Goal: Find specific page/section: Find specific page/section

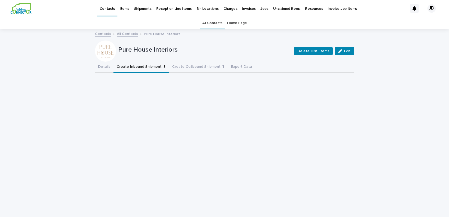
click at [209, 21] on link "All Contacts" at bounding box center [212, 23] width 20 height 12
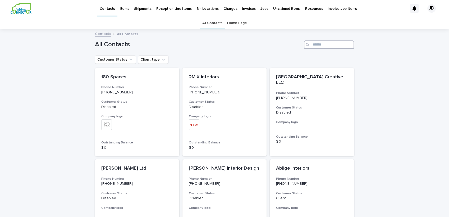
click at [313, 48] on input "Search" at bounding box center [329, 44] width 50 height 8
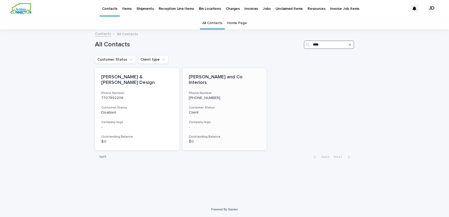
type input "****"
click at [255, 96] on p "[PHONE_NUMBER]" at bounding box center [225, 98] width 72 height 4
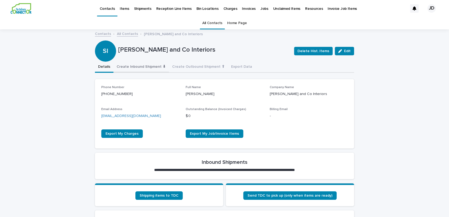
click at [127, 67] on button "Create Inbound Shipment ⬇" at bounding box center [141, 67] width 56 height 11
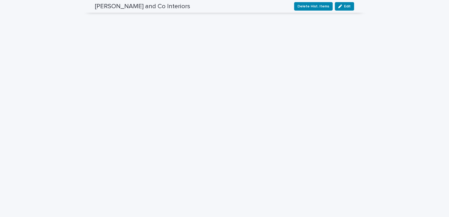
scroll to position [246, 0]
